Goal: Find specific page/section

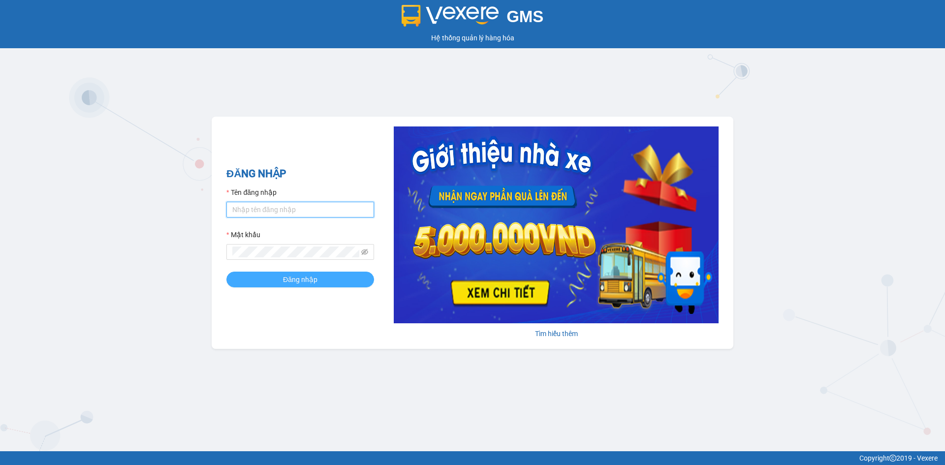
type input "hoanganh.ducphatth"
click at [308, 287] on button "Đăng nhập" at bounding box center [300, 280] width 148 height 16
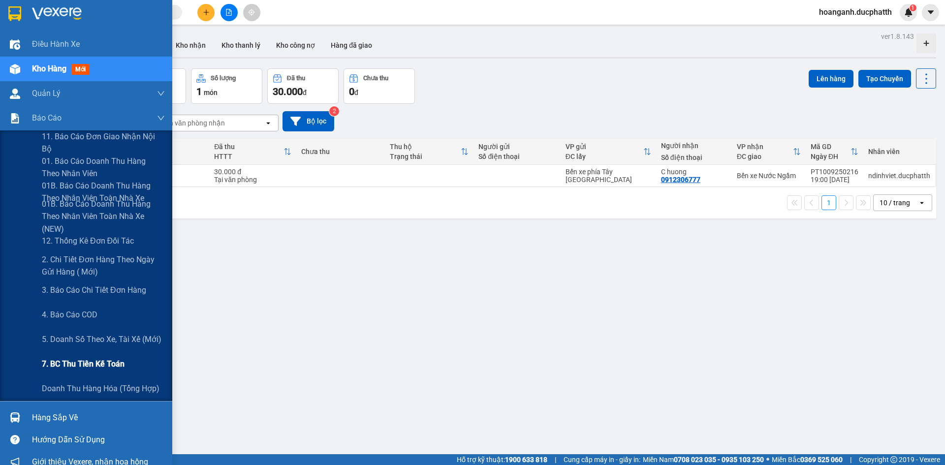
click at [80, 359] on span "7. BC thu tiền kế toán" at bounding box center [83, 364] width 83 height 12
